Goal: Information Seeking & Learning: Learn about a topic

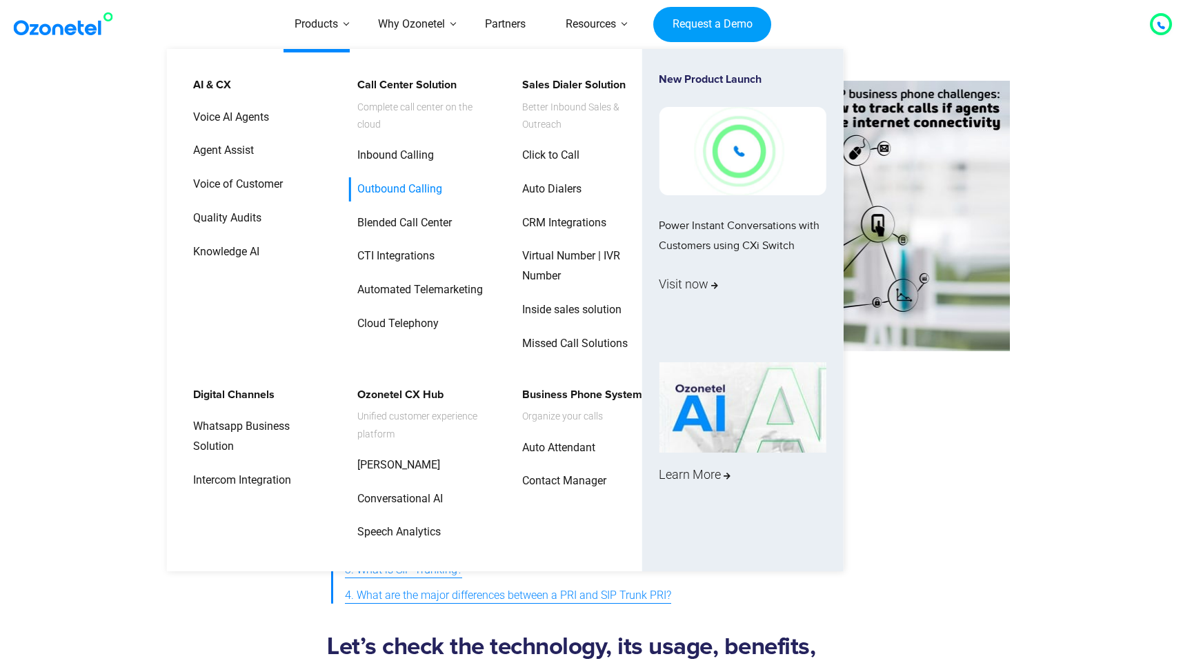
click at [377, 183] on link "Outbound Calling" at bounding box center [396, 189] width 96 height 24
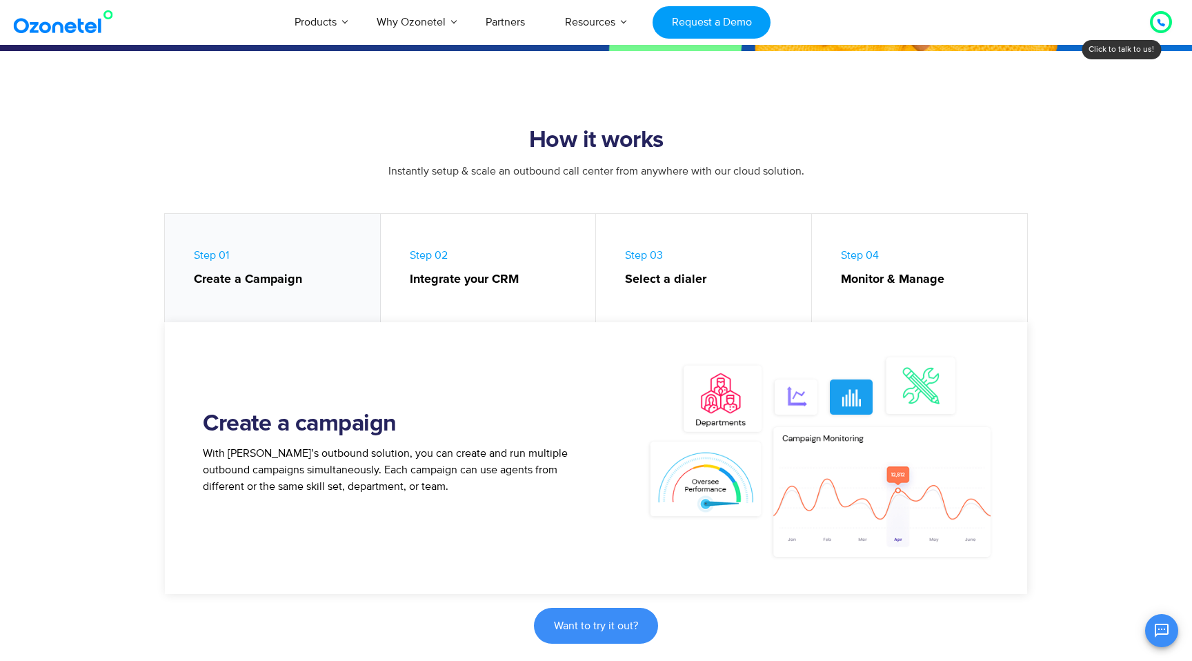
scroll to position [506, 0]
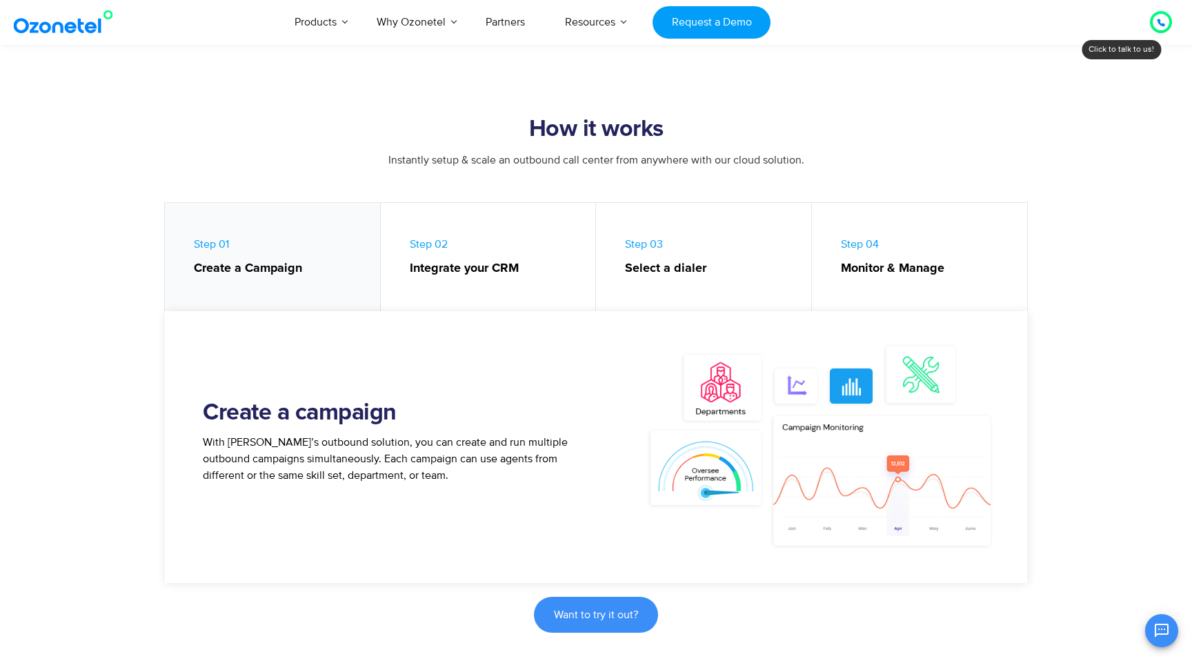
click at [445, 268] on strong "Integrate your CRM" at bounding box center [496, 268] width 172 height 19
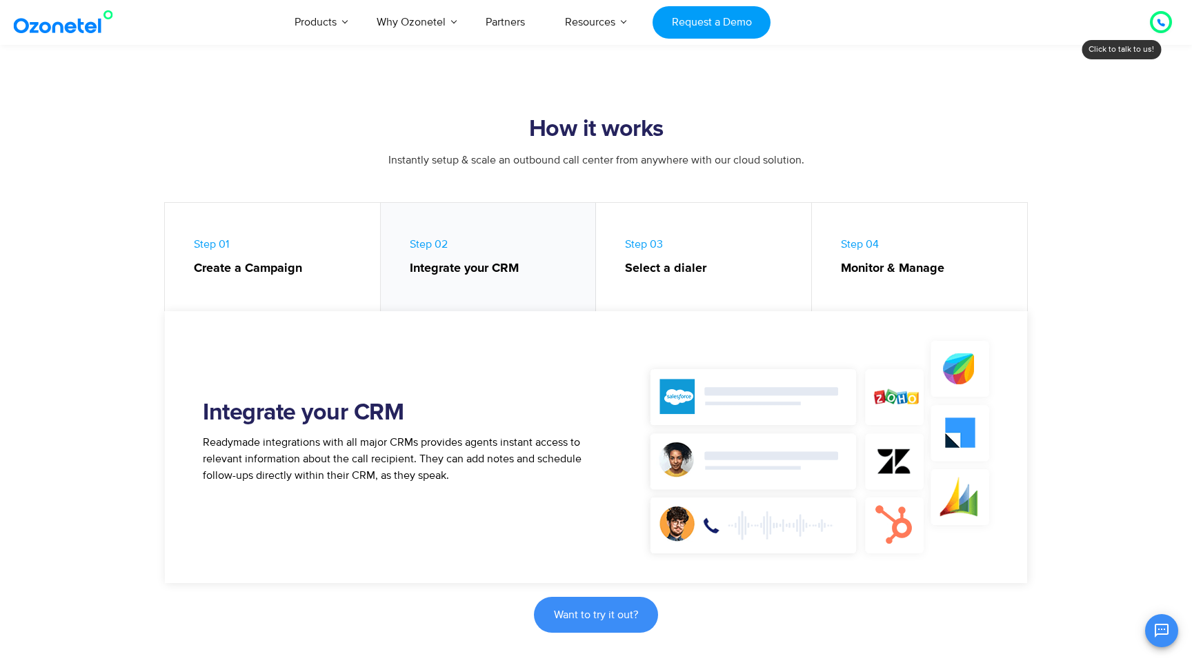
click at [650, 282] on link "Step 03 Select a dialer" at bounding box center [704, 260] width 216 height 115
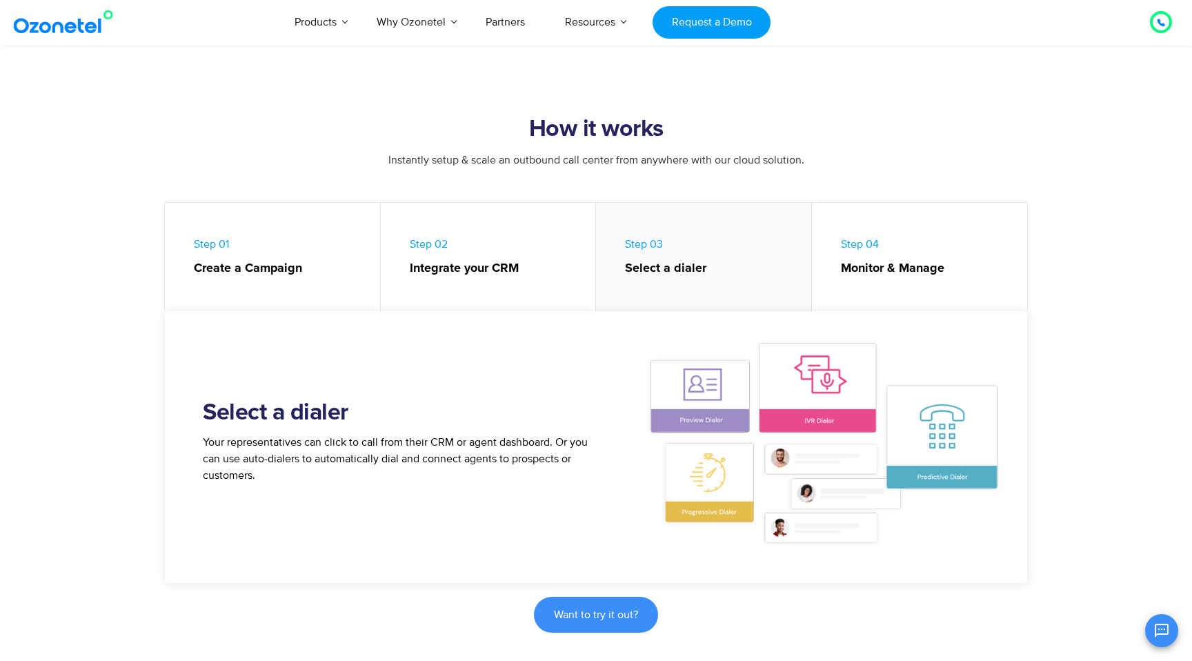
click at [927, 282] on link "Step 04 Monitor & Manage" at bounding box center [920, 260] width 216 height 115
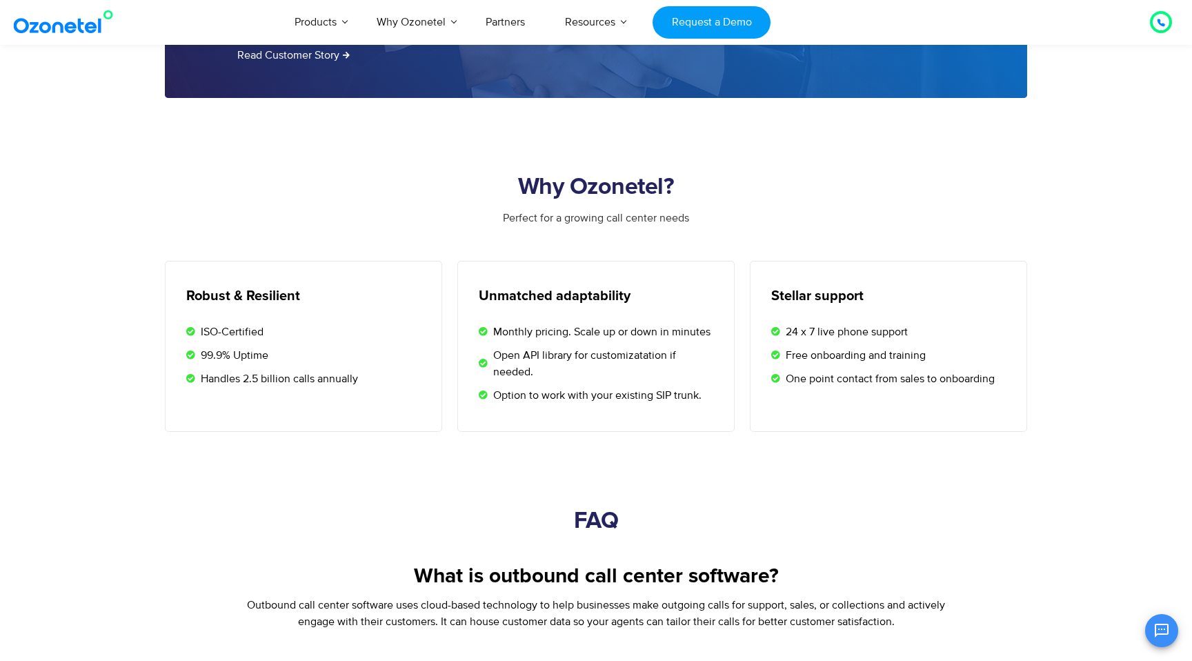
scroll to position [2340, 0]
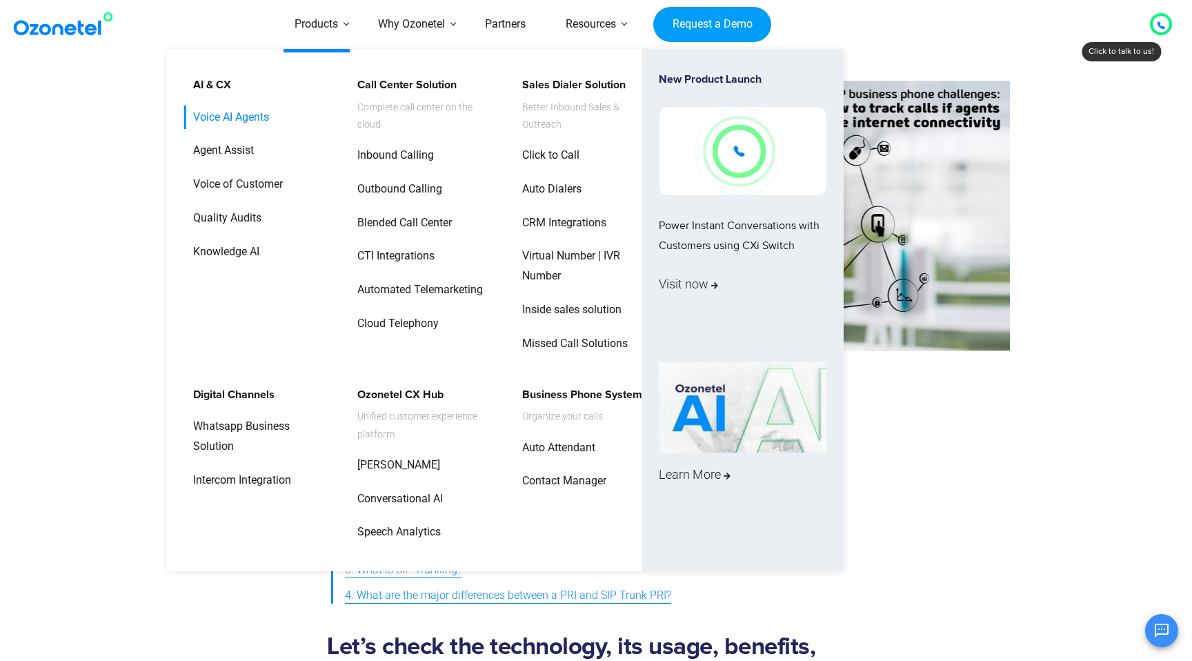
click at [219, 117] on link "Voice AI Agents" at bounding box center [227, 118] width 87 height 24
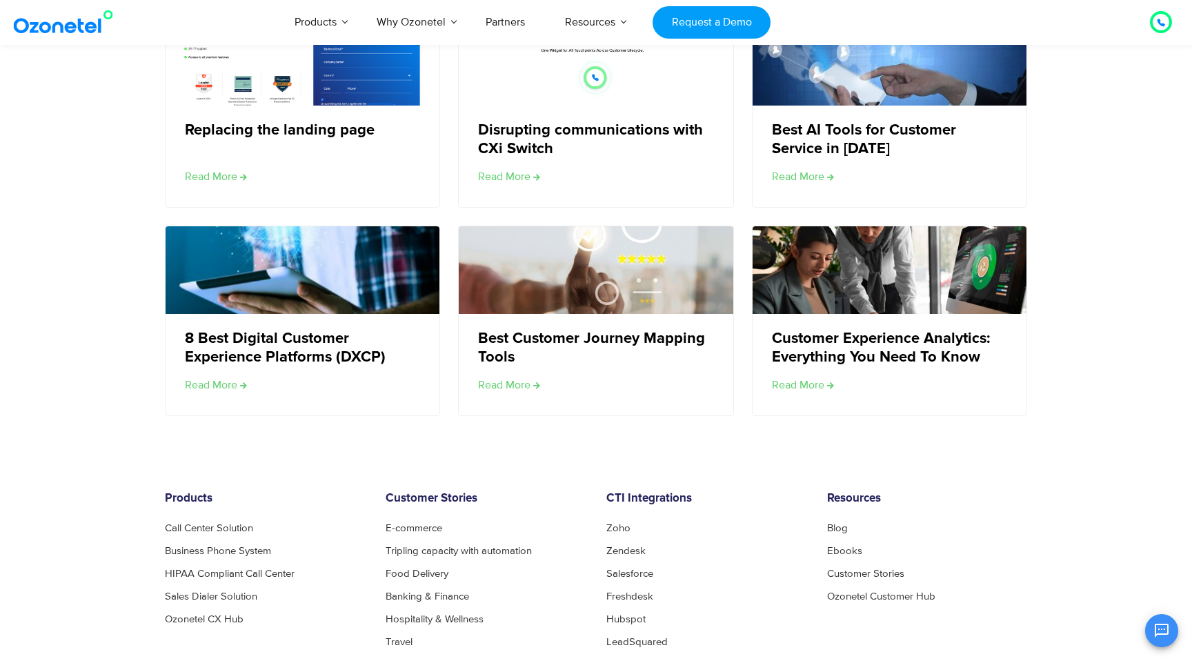
scroll to position [2587, 0]
